Goal: Check status: Check status

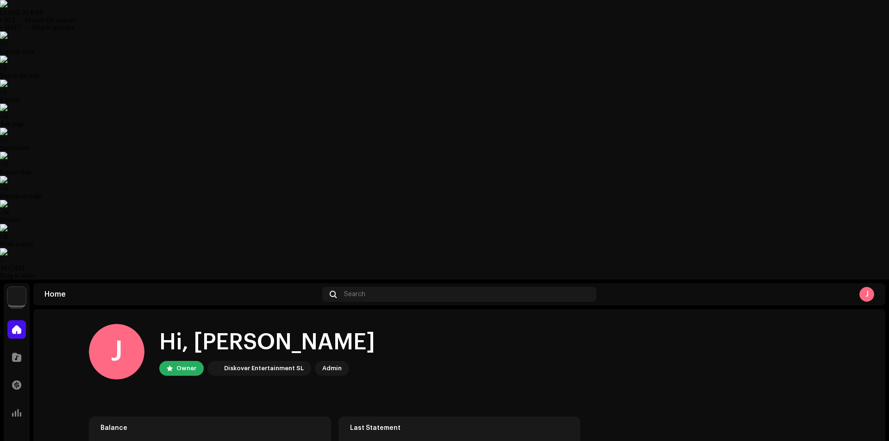
click at [12, 381] on span at bounding box center [16, 384] width 9 height 7
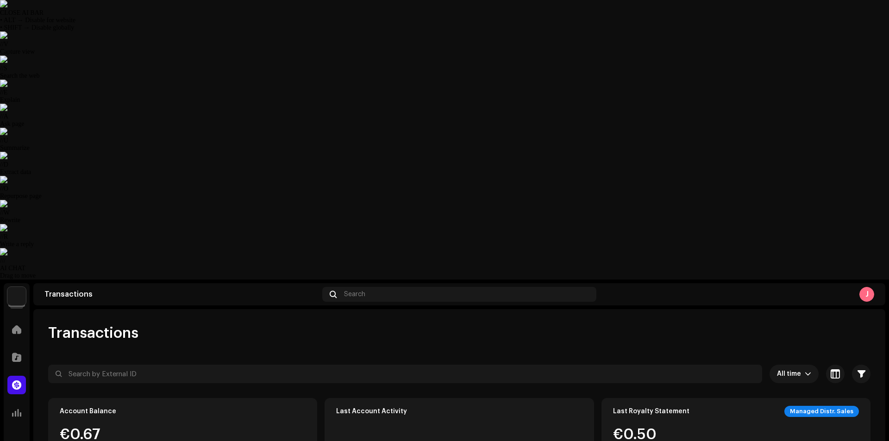
click at [19, 287] on img at bounding box center [16, 296] width 19 height 19
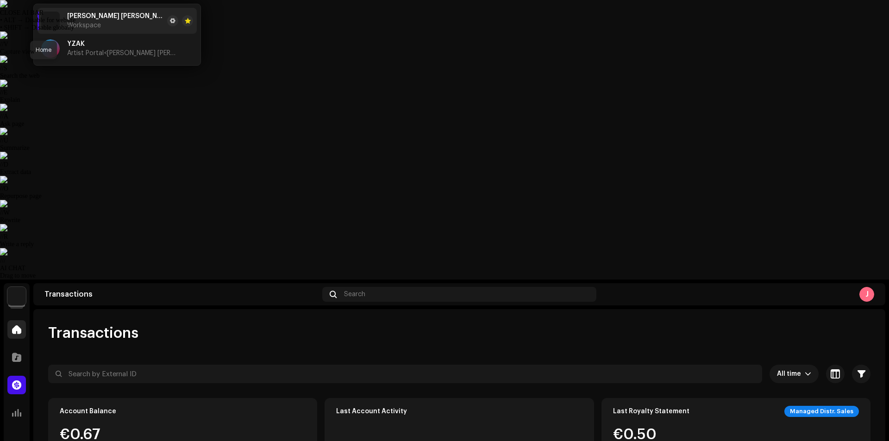
click at [11, 320] on div at bounding box center [16, 329] width 19 height 19
